Goal: Task Accomplishment & Management: Complete application form

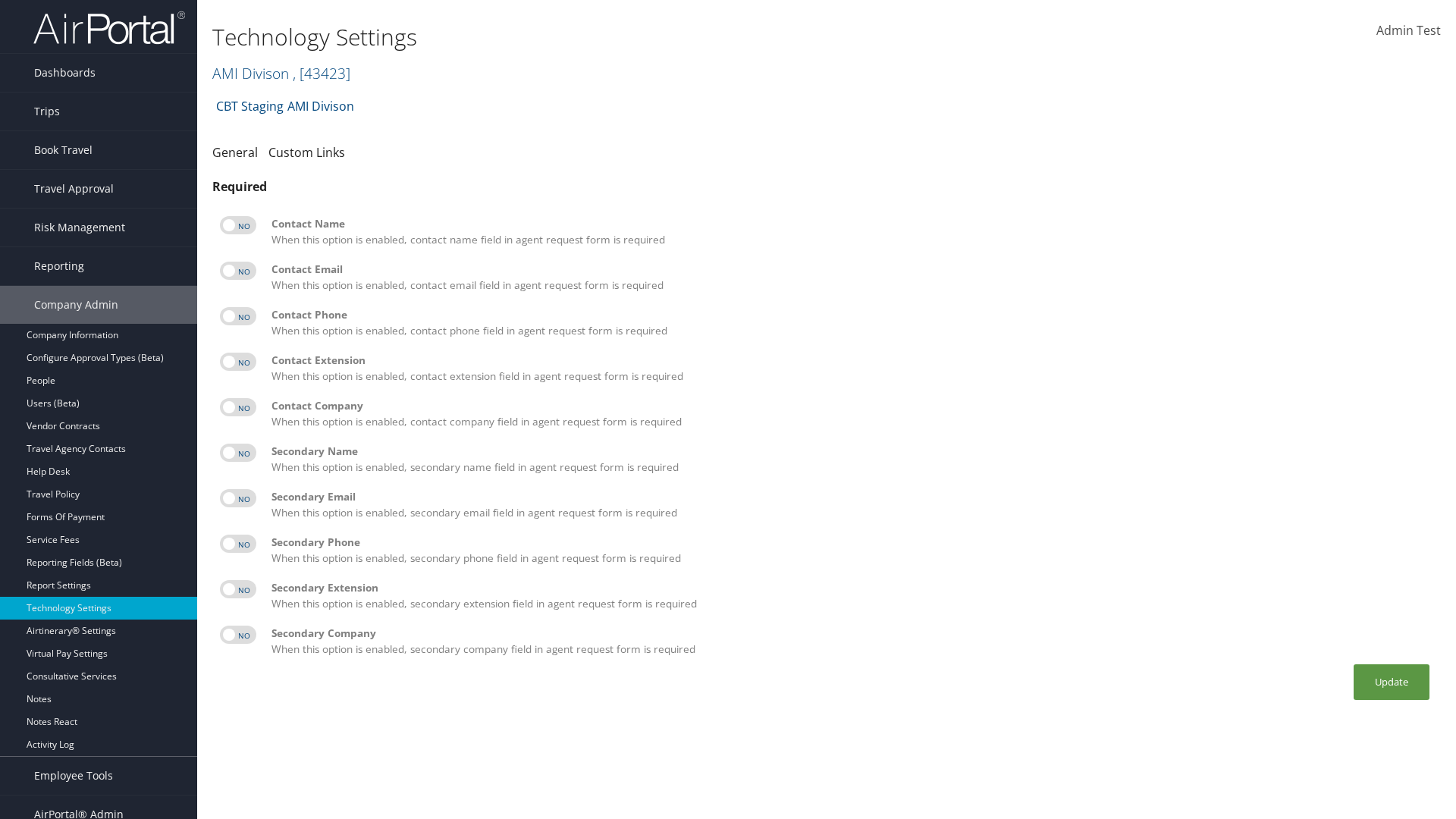
click at [238, 225] on label at bounding box center [238, 225] width 37 height 18
click at [238, 225] on input "checkbox" at bounding box center [232, 228] width 10 height 10
checkbox input "true"
click at [238, 270] on label at bounding box center [238, 271] width 37 height 18
click at [238, 270] on input "checkbox" at bounding box center [232, 273] width 10 height 10
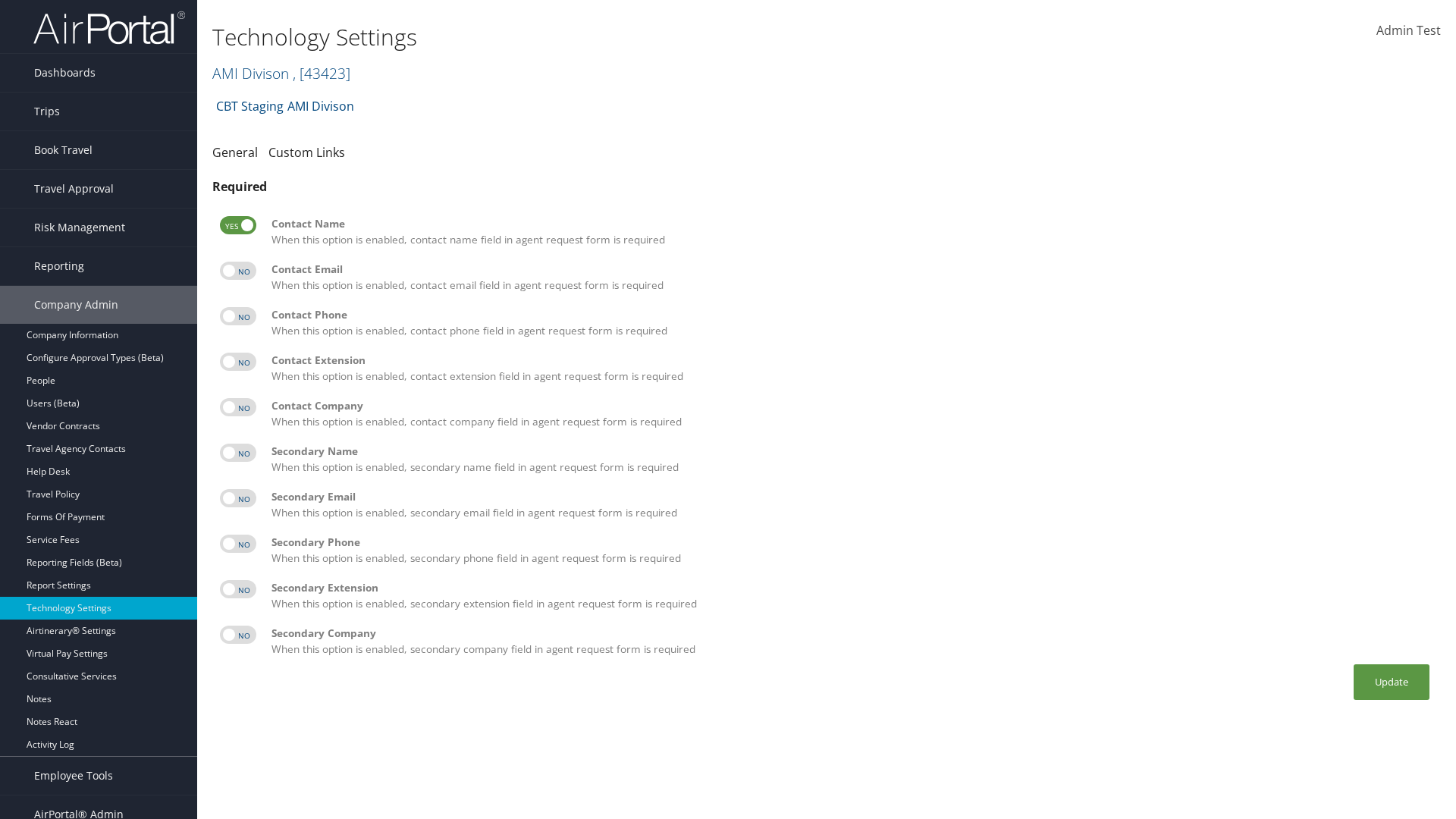
checkbox input "true"
click at [238, 316] on label at bounding box center [238, 316] width 37 height 18
click at [238, 316] on input "checkbox" at bounding box center [232, 319] width 10 height 10
checkbox input "true"
click at [238, 362] on label at bounding box center [238, 362] width 37 height 18
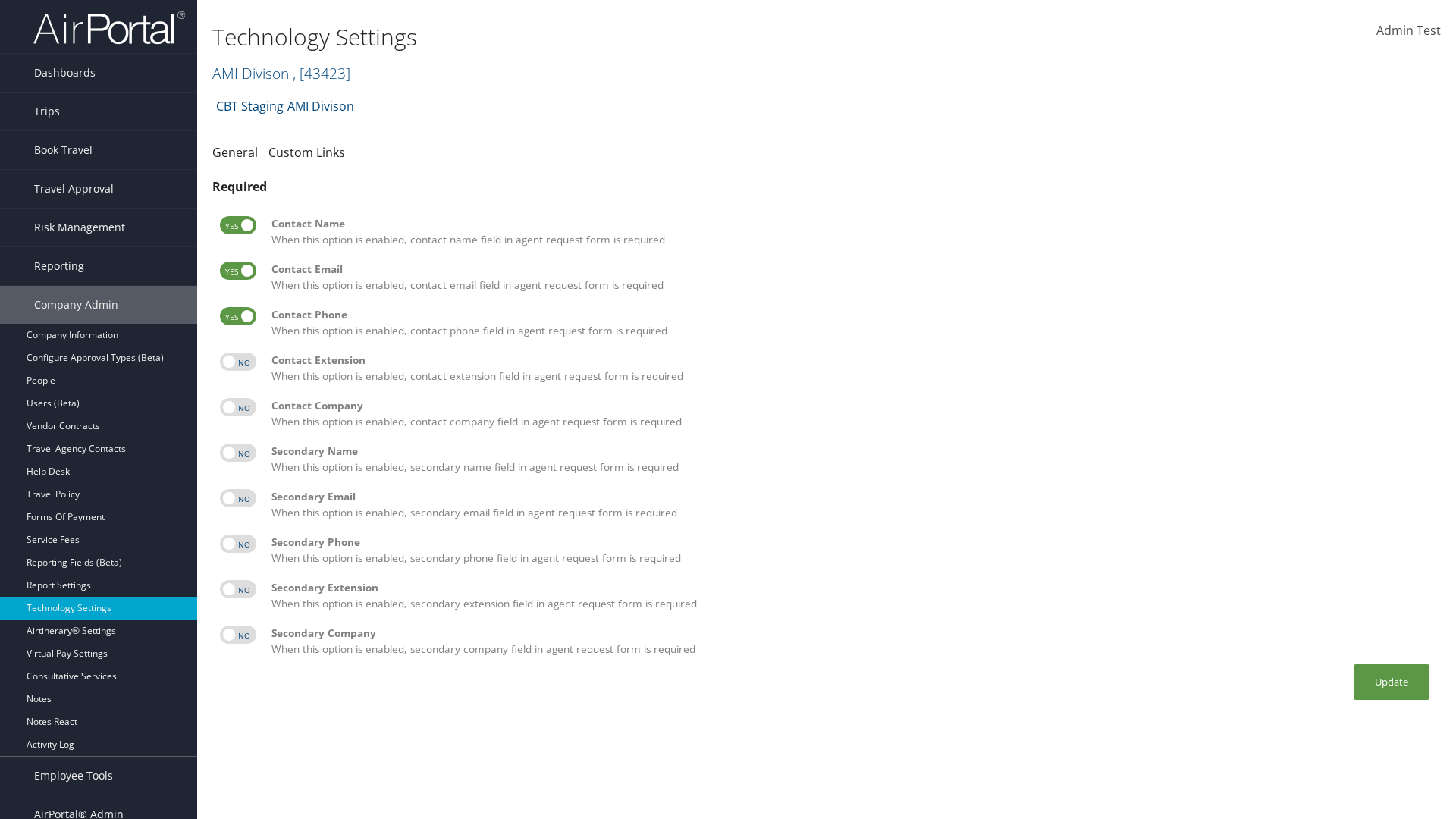
click at [238, 362] on input "checkbox" at bounding box center [232, 364] width 10 height 10
checkbox input "true"
click at [238, 407] on label at bounding box center [238, 407] width 37 height 18
click at [238, 407] on input "checkbox" at bounding box center [232, 410] width 10 height 10
checkbox input "true"
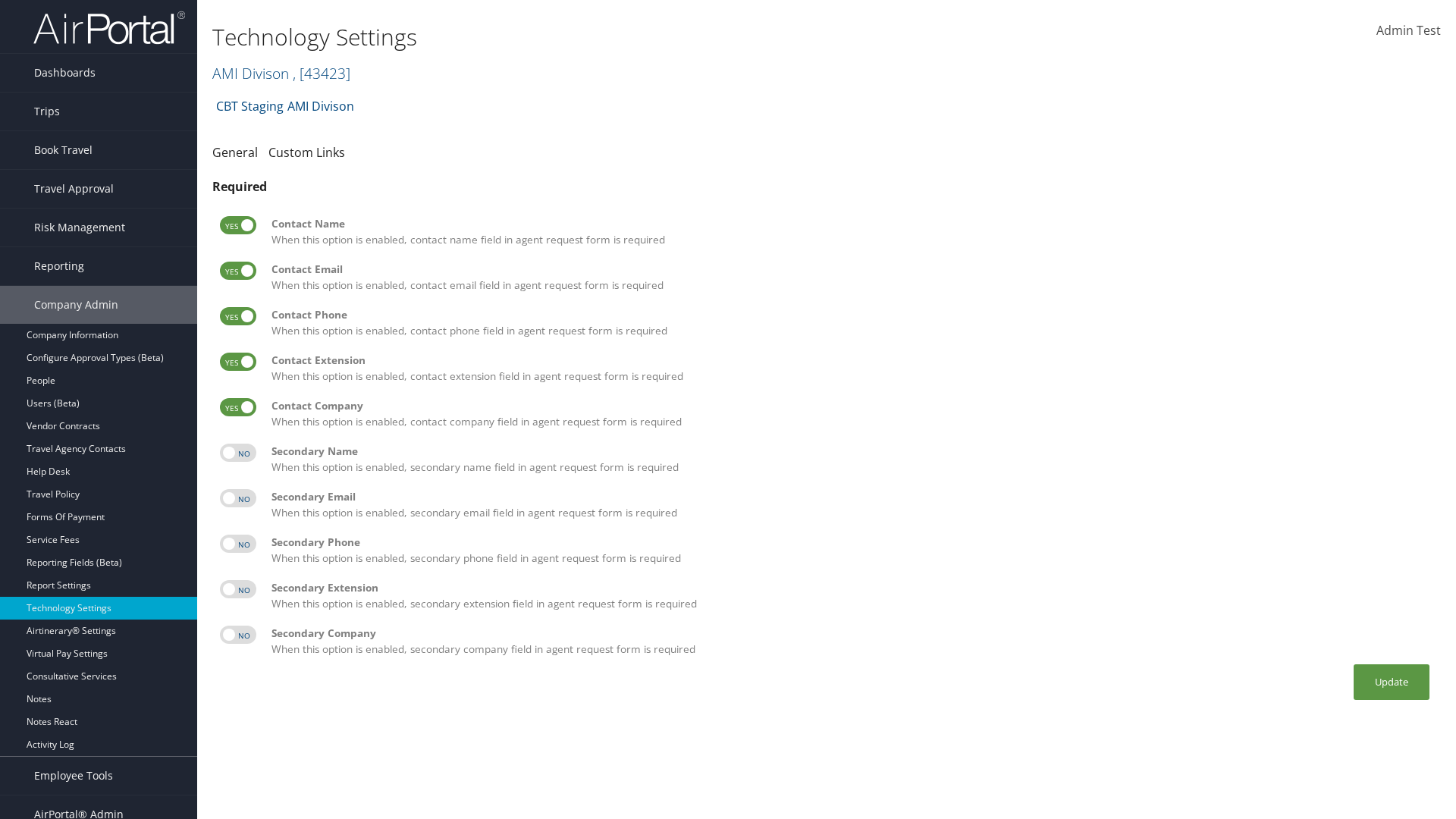
click at [238, 453] on label at bounding box center [238, 453] width 37 height 18
click at [238, 453] on input "checkbox" at bounding box center [232, 455] width 10 height 10
checkbox input "true"
click at [238, 498] on label at bounding box center [238, 498] width 37 height 18
click at [238, 498] on input "checkbox" at bounding box center [232, 500] width 10 height 10
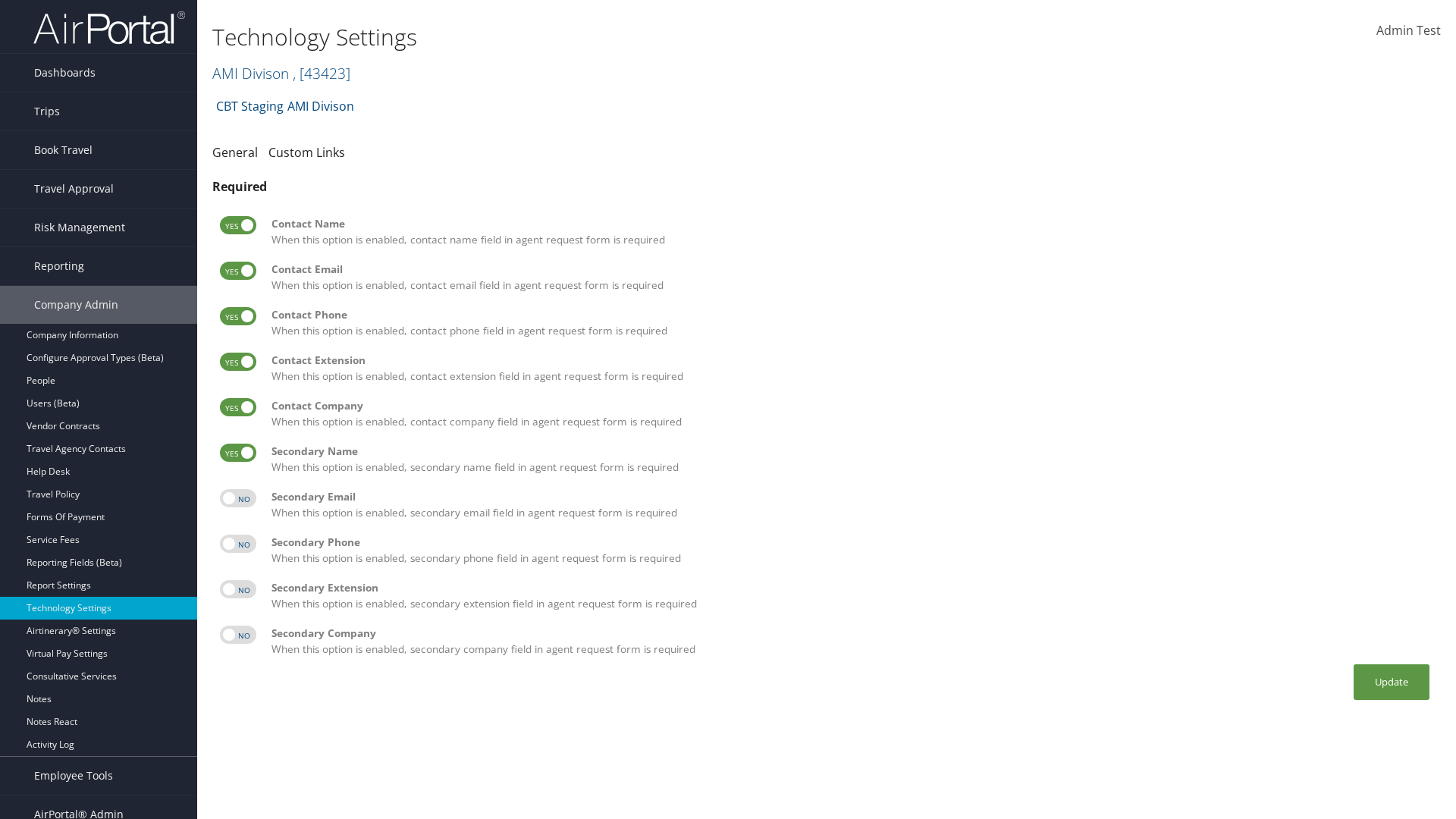
checkbox input "true"
click at [238, 544] on label at bounding box center [238, 544] width 37 height 18
click at [238, 544] on input "checkbox" at bounding box center [232, 546] width 10 height 10
checkbox input "true"
click at [238, 589] on label at bounding box center [238, 589] width 37 height 18
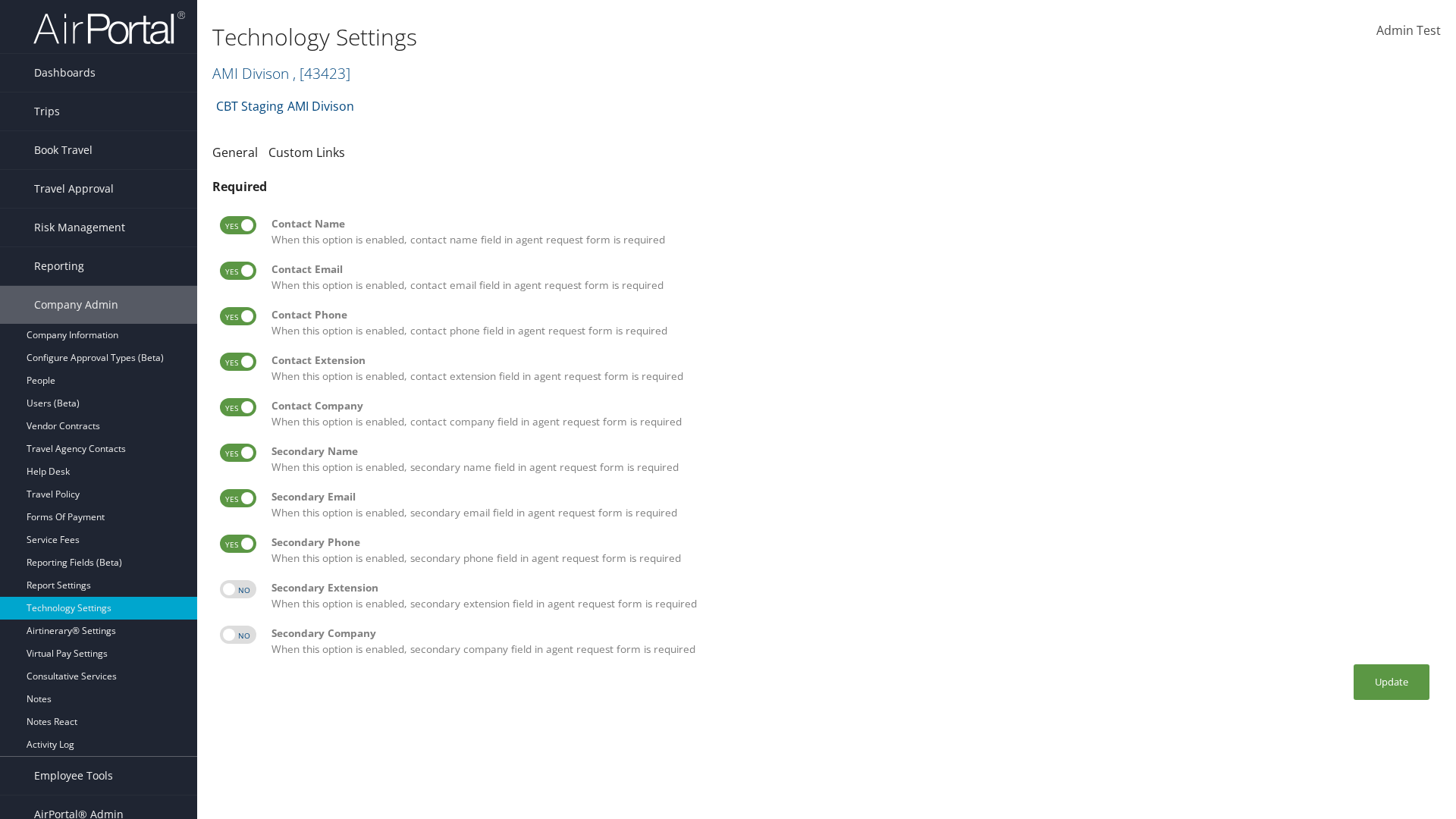
click at [238, 589] on input "checkbox" at bounding box center [232, 591] width 10 height 10
checkbox input "true"
click at [238, 635] on label at bounding box center [238, 635] width 37 height 18
click at [238, 635] on input "checkbox" at bounding box center [232, 637] width 10 height 10
checkbox input "true"
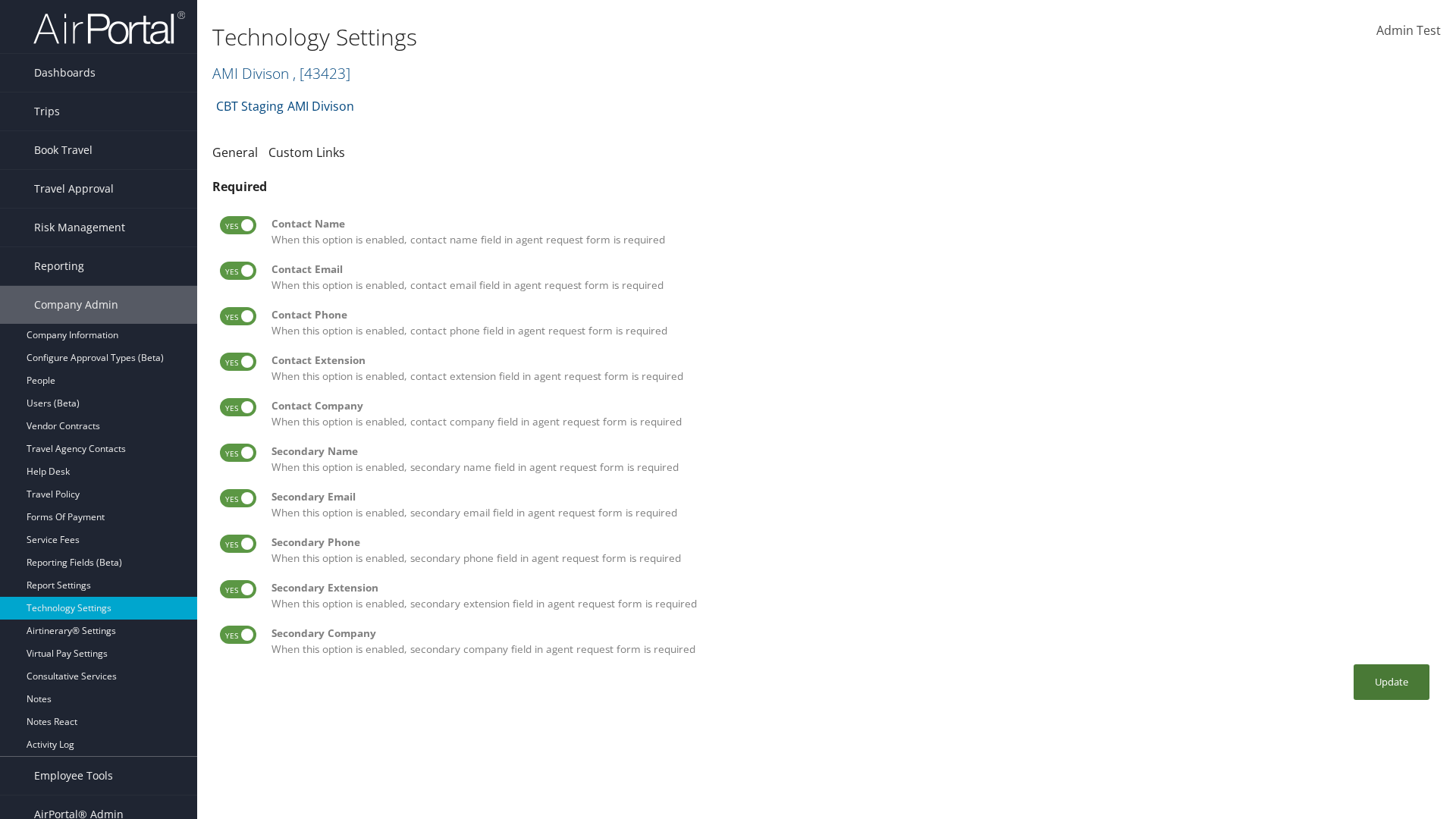
click at [1392, 682] on button "Update" at bounding box center [1391, 682] width 76 height 36
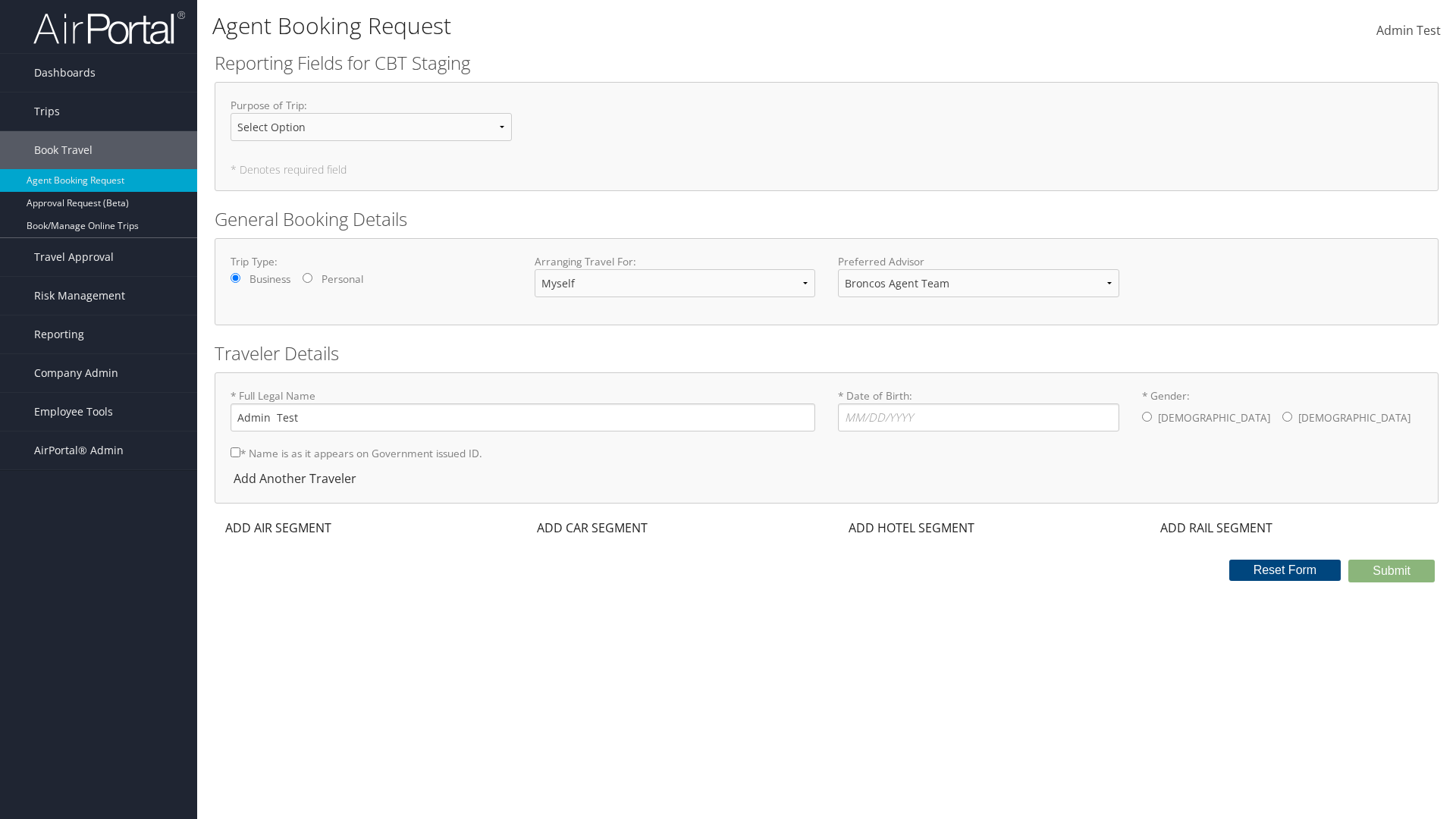
click at [278, 528] on div "ADD AIR SEGMENT" at bounding box center [277, 528] width 125 height 18
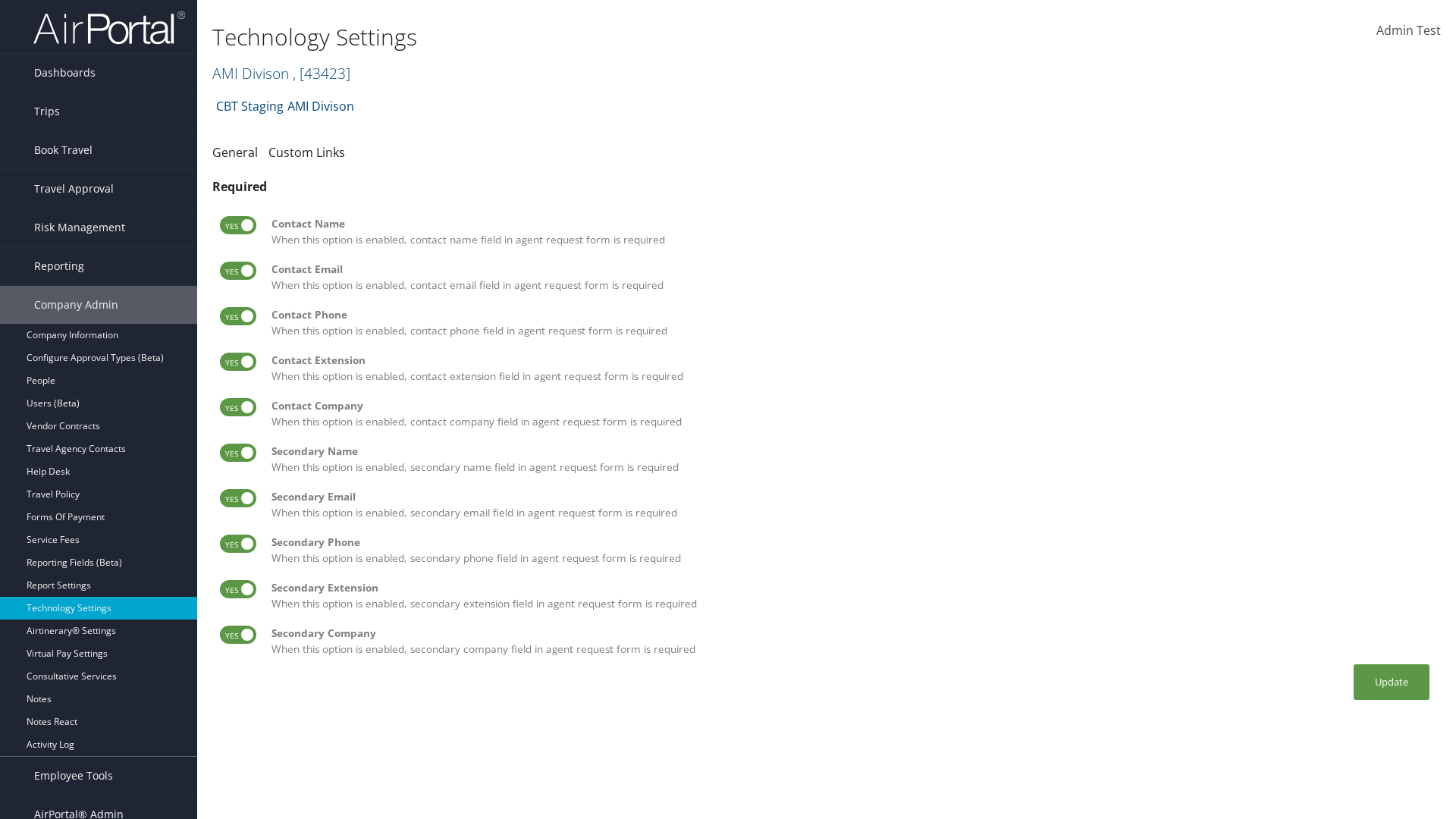
click at [238, 225] on label at bounding box center [238, 225] width 37 height 18
click at [238, 225] on input "checkbox" at bounding box center [232, 228] width 10 height 10
checkbox input "false"
click at [238, 270] on label at bounding box center [238, 271] width 37 height 18
click at [238, 270] on input "checkbox" at bounding box center [232, 273] width 10 height 10
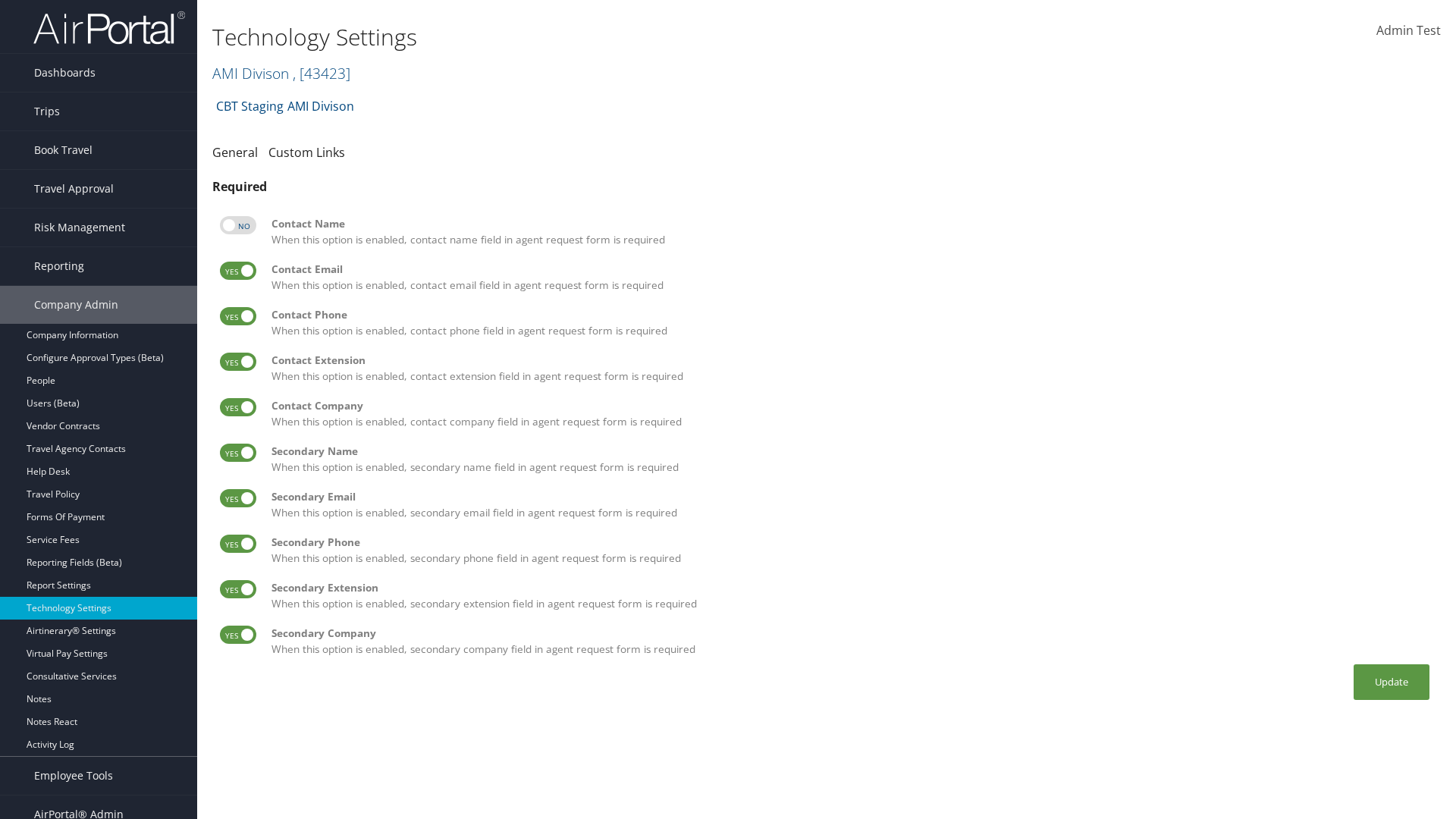
checkbox input "false"
click at [238, 316] on label at bounding box center [238, 316] width 37 height 18
click at [238, 316] on input "checkbox" at bounding box center [232, 319] width 10 height 10
checkbox input "false"
click at [238, 362] on label at bounding box center [238, 362] width 37 height 18
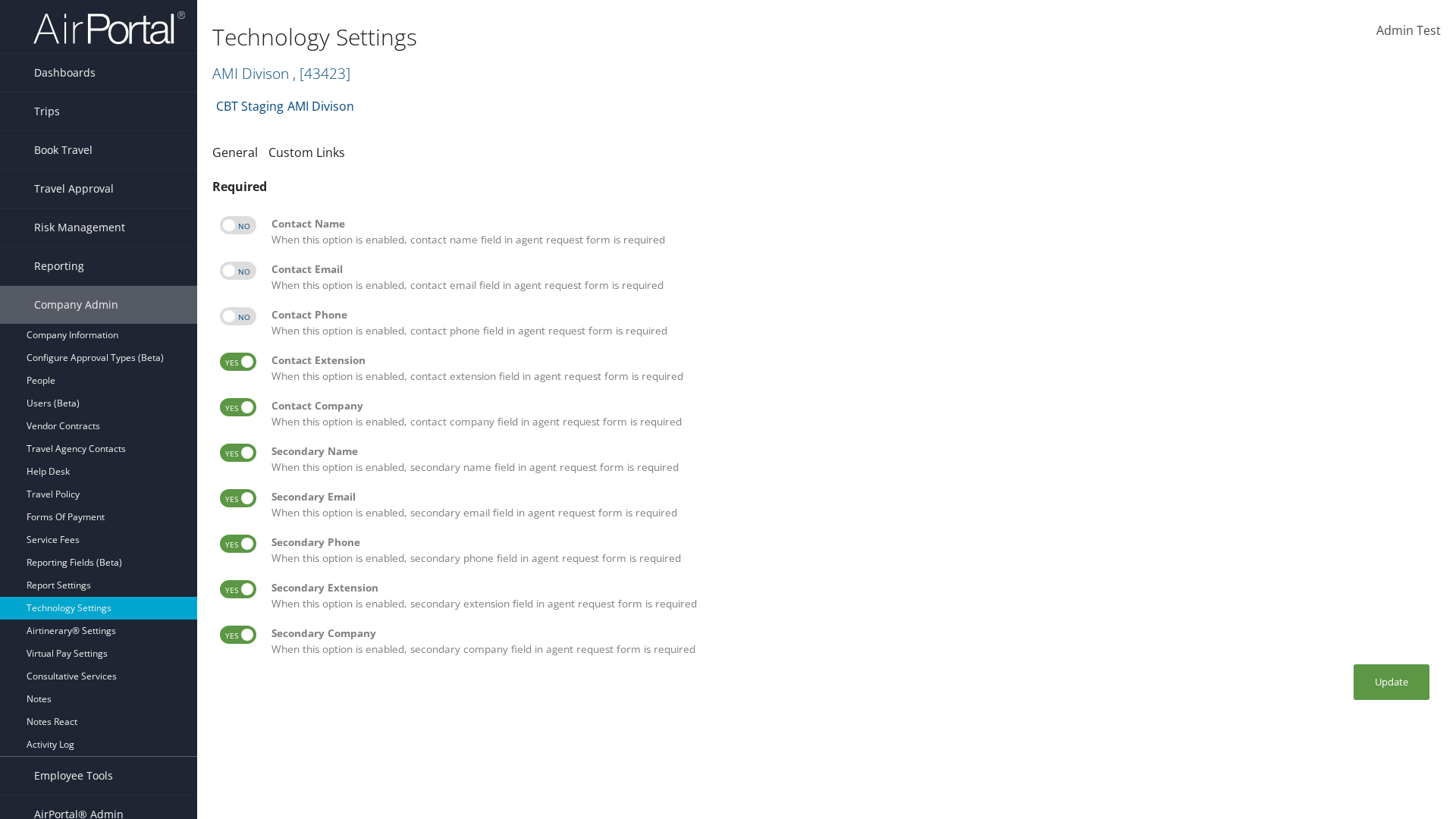
click at [238, 362] on input "checkbox" at bounding box center [232, 364] width 10 height 10
checkbox input "false"
click at [238, 407] on label at bounding box center [238, 407] width 37 height 18
click at [238, 407] on input "checkbox" at bounding box center [232, 410] width 10 height 10
checkbox input "false"
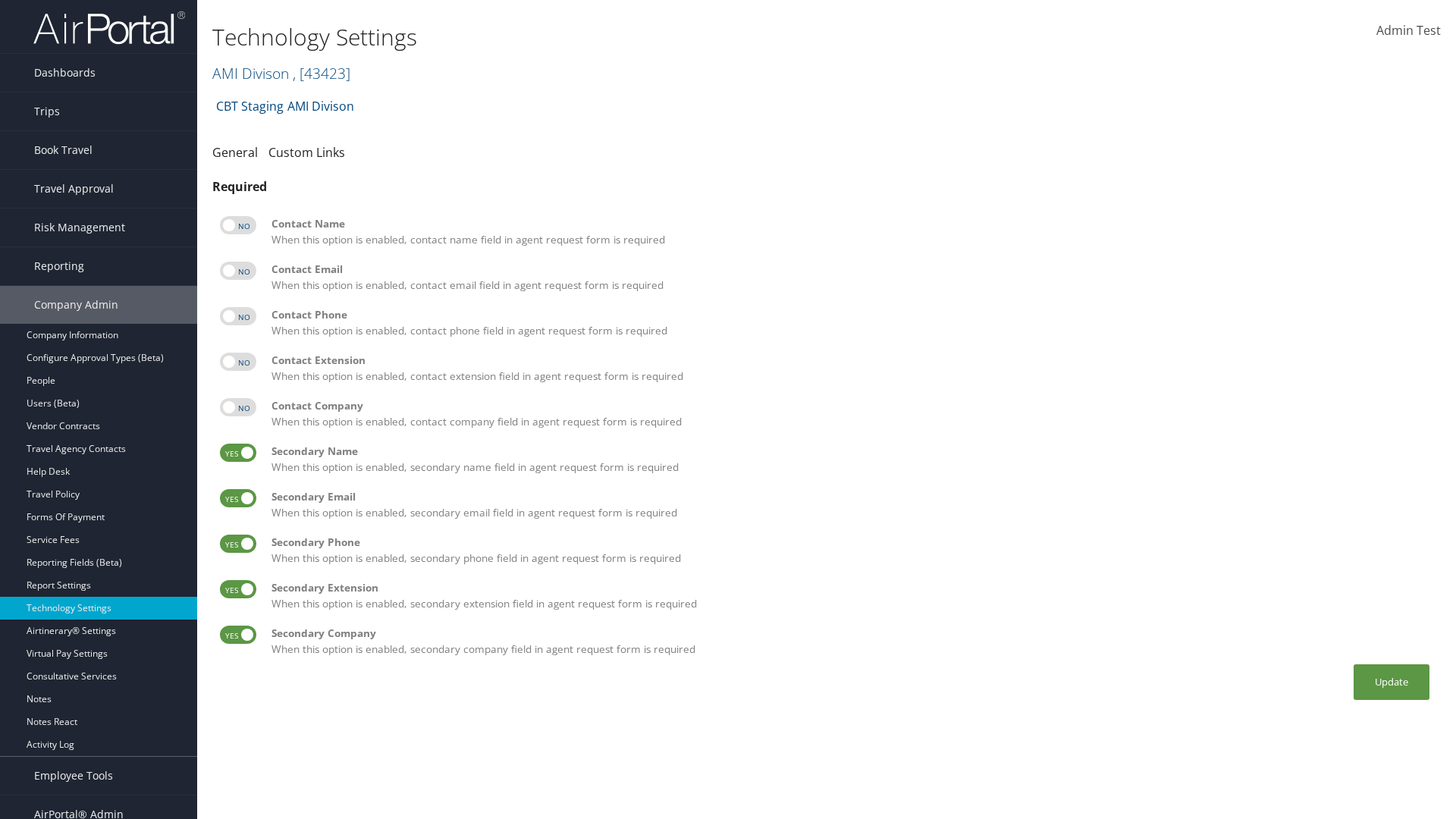
click at [238, 453] on label at bounding box center [238, 453] width 37 height 18
click at [238, 453] on input "checkbox" at bounding box center [232, 455] width 10 height 10
checkbox input "false"
click at [238, 498] on label at bounding box center [238, 498] width 37 height 18
click at [238, 498] on input "checkbox" at bounding box center [232, 500] width 10 height 10
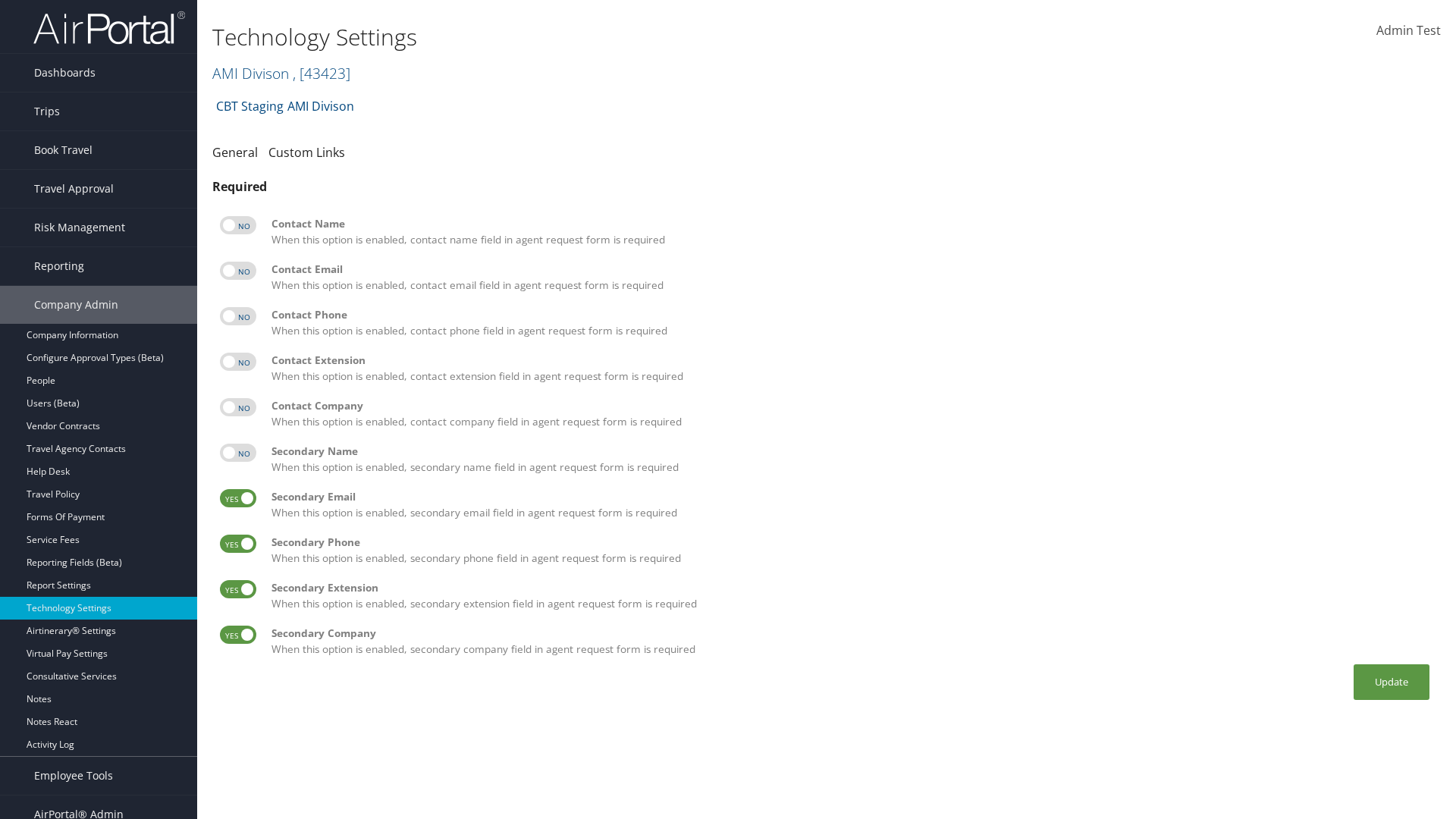
checkbox input "false"
click at [238, 544] on label at bounding box center [238, 544] width 37 height 18
click at [238, 544] on input "checkbox" at bounding box center [232, 546] width 10 height 10
checkbox input "false"
click at [238, 589] on label at bounding box center [238, 589] width 37 height 18
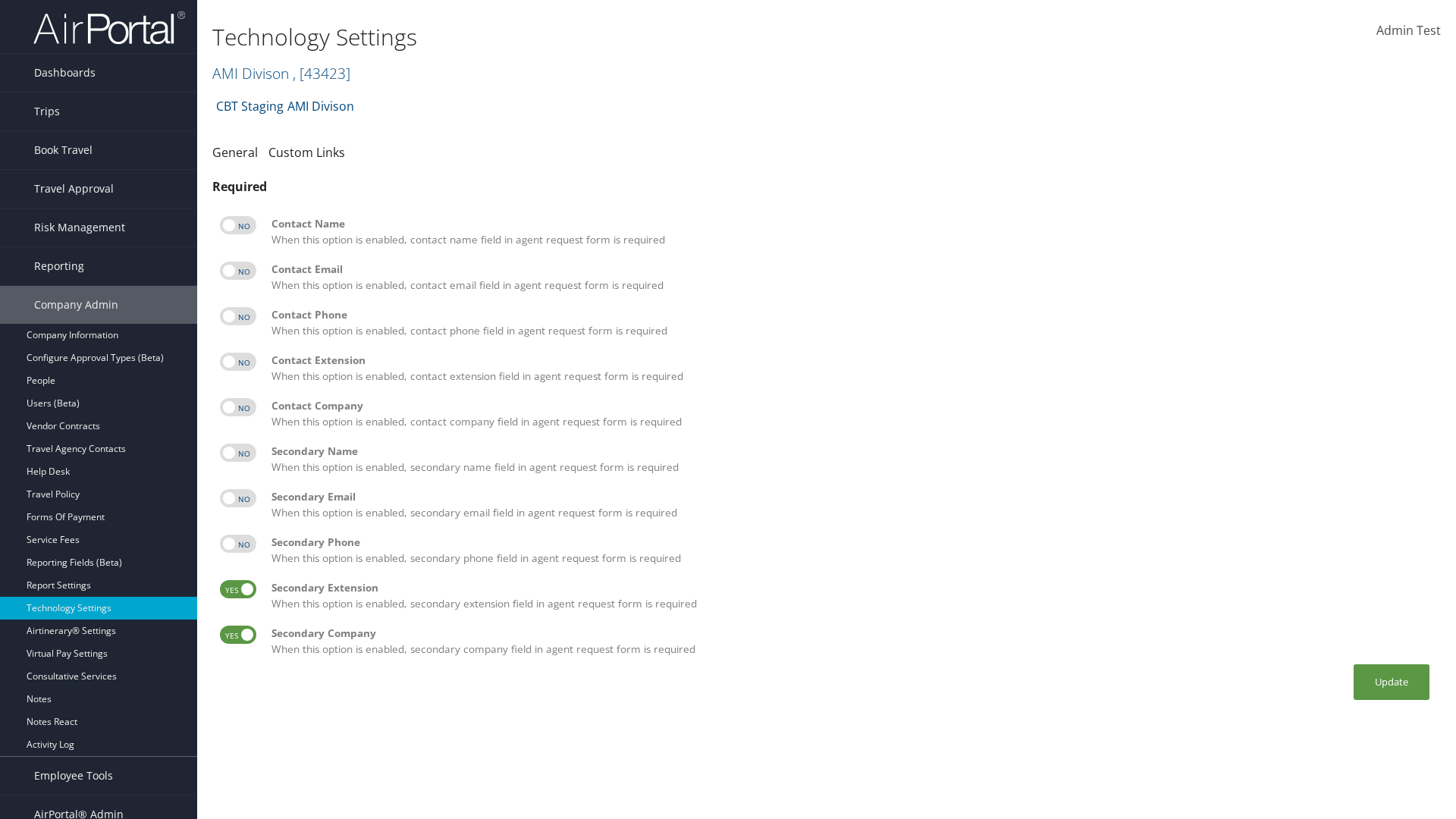
click at [238, 589] on input "checkbox" at bounding box center [232, 591] width 10 height 10
checkbox input "false"
click at [238, 635] on label at bounding box center [238, 635] width 37 height 18
click at [238, 635] on input "checkbox" at bounding box center [232, 637] width 10 height 10
checkbox input "false"
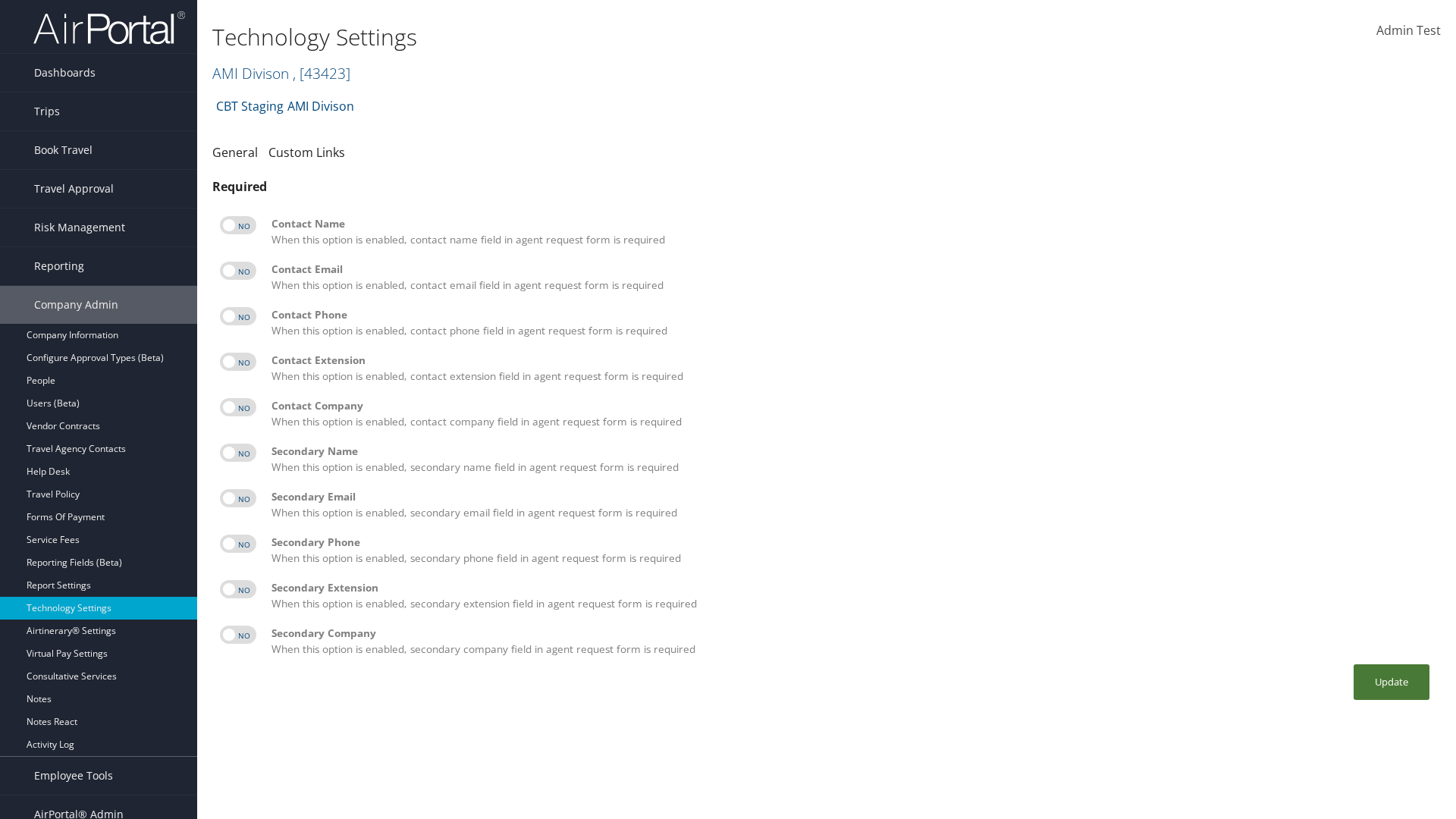
click at [1392, 682] on button "Update" at bounding box center [1391, 682] width 76 height 36
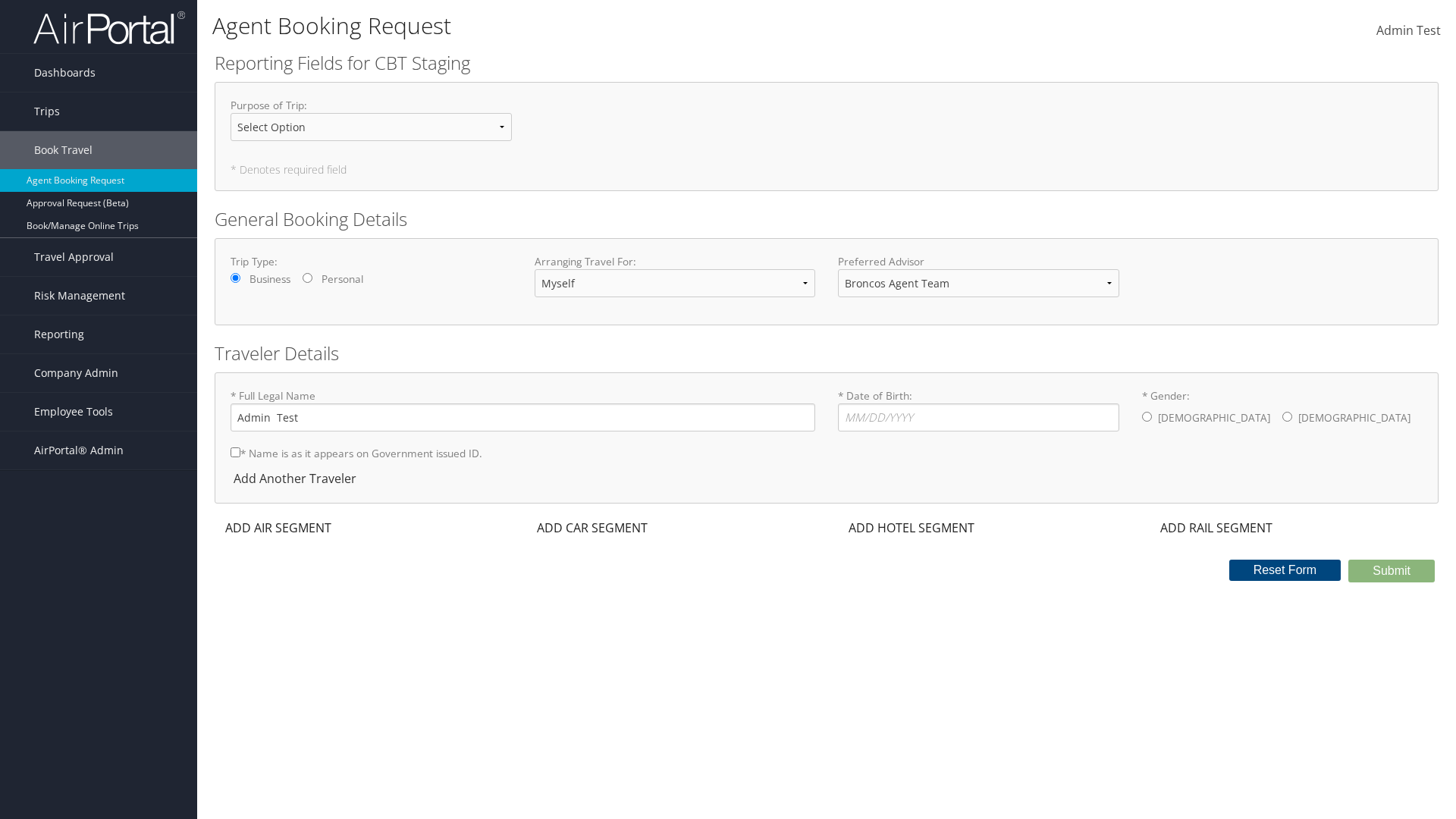
click at [278, 528] on div "ADD AIR SEGMENT" at bounding box center [277, 528] width 125 height 18
